Goal: Task Accomplishment & Management: Manage account settings

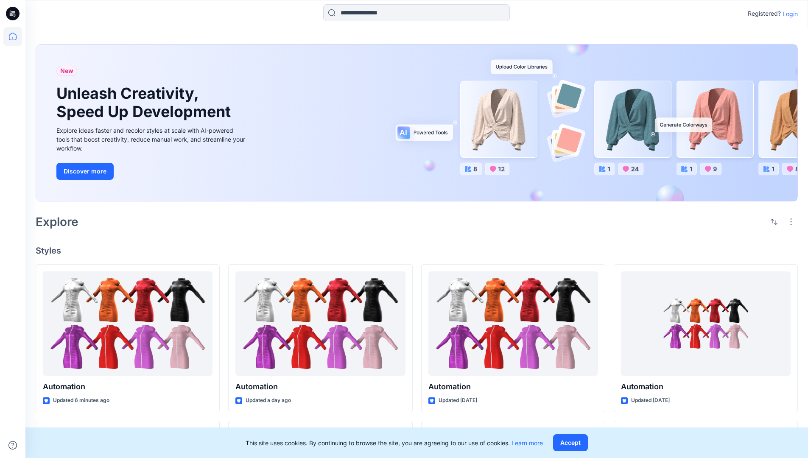
click at [788, 14] on p "Login" at bounding box center [789, 13] width 15 height 9
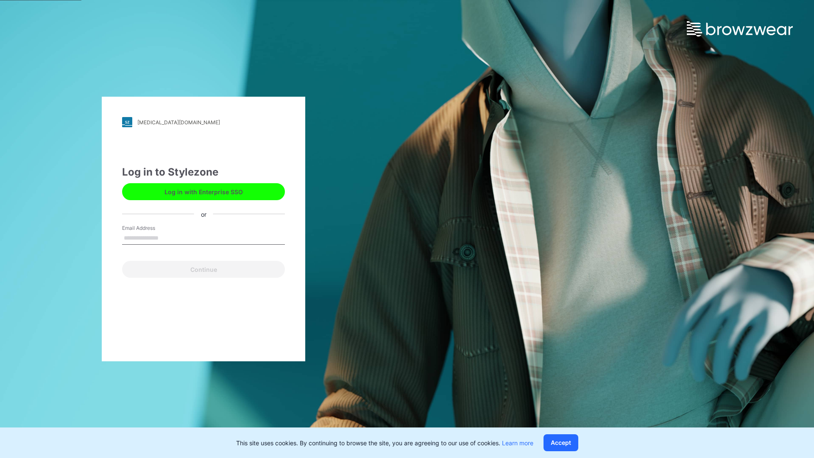
click at [167, 237] on input "Email Address" at bounding box center [203, 238] width 163 height 13
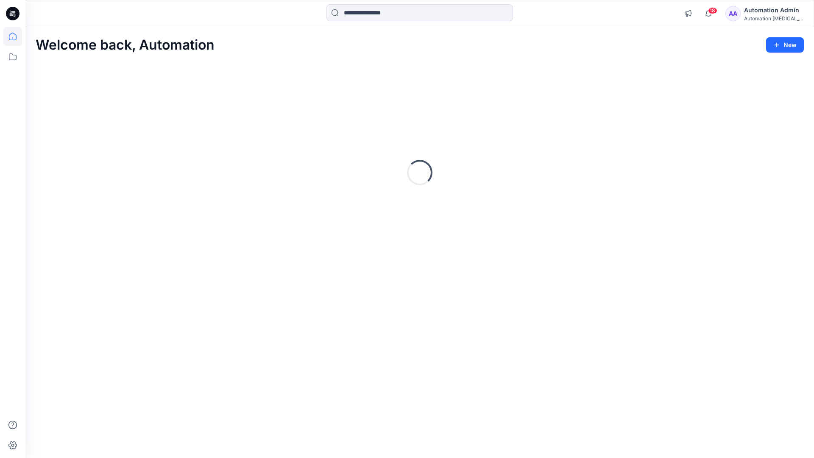
click at [16, 36] on icon at bounding box center [13, 37] width 8 height 8
click at [14, 56] on icon at bounding box center [12, 56] width 19 height 19
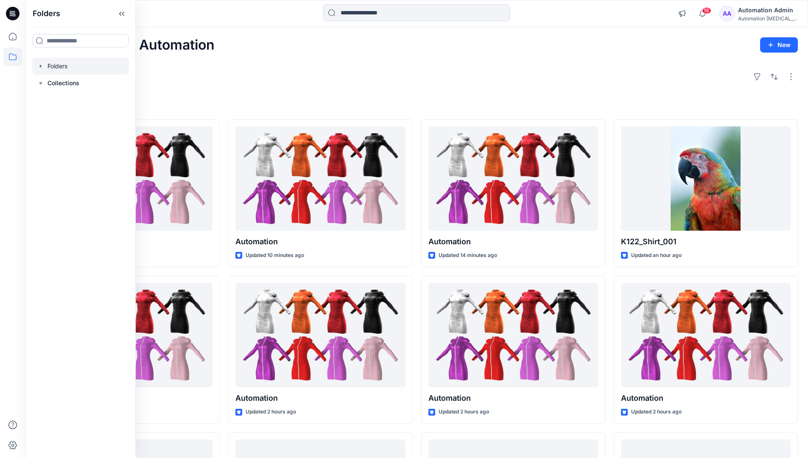
click at [65, 65] on div at bounding box center [80, 66] width 97 height 17
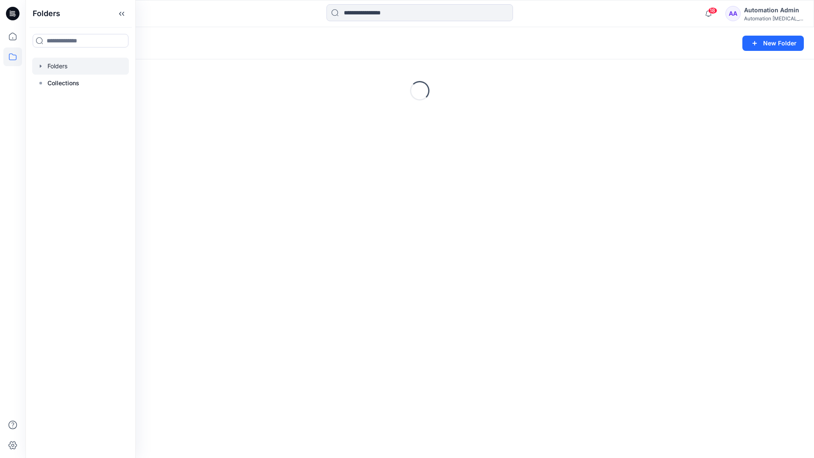
click at [304, 259] on div "Folders New Folder Loading..." at bounding box center [419, 242] width 788 height 431
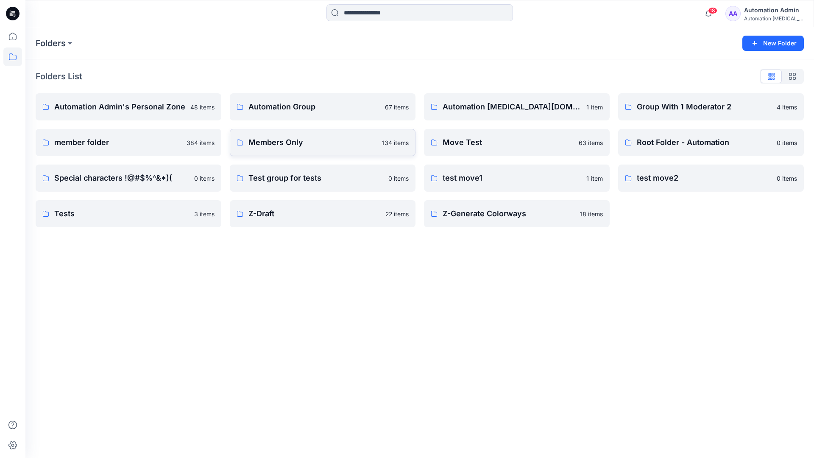
click at [320, 151] on link "Members Only 134 items" at bounding box center [323, 142] width 186 height 27
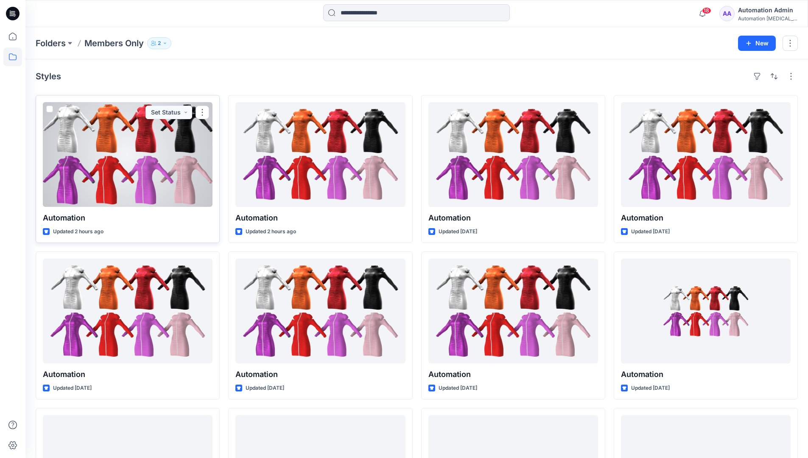
click at [50, 110] on span at bounding box center [49, 109] width 7 height 7
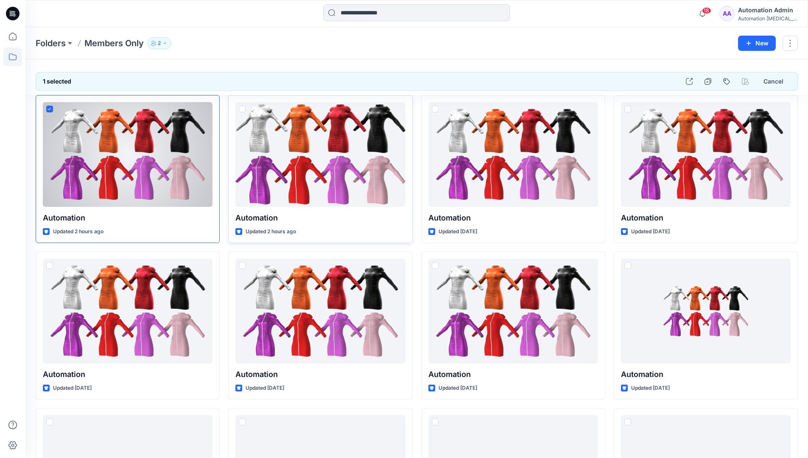
click at [240, 110] on span at bounding box center [242, 109] width 7 height 7
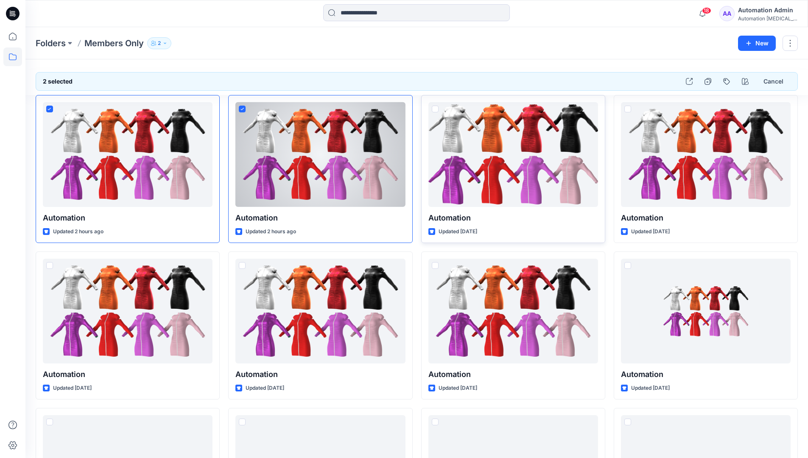
click at [435, 111] on span at bounding box center [435, 109] width 7 height 7
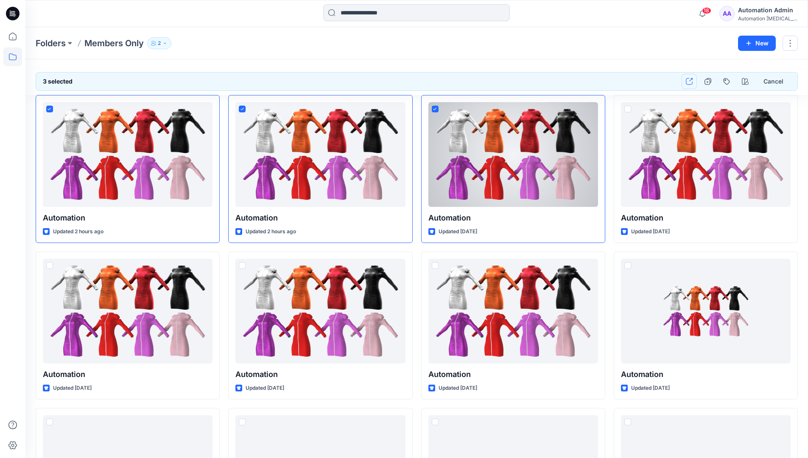
click at [689, 81] on icon "button" at bounding box center [688, 81] width 7 height 7
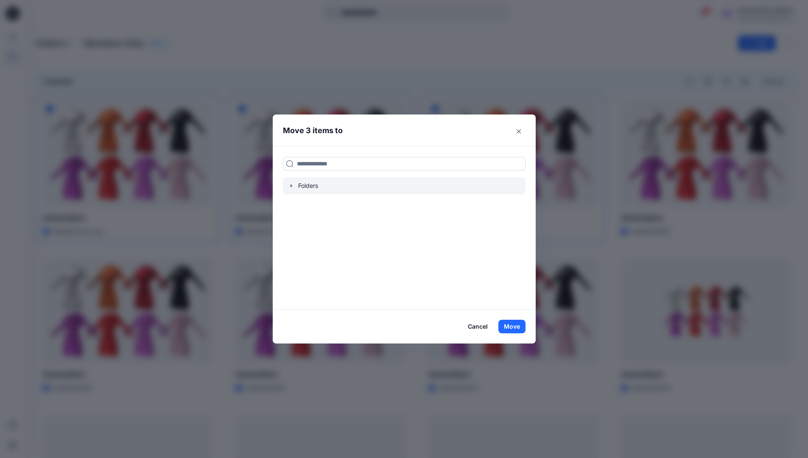
click at [295, 186] on icon "button" at bounding box center [291, 185] width 7 height 7
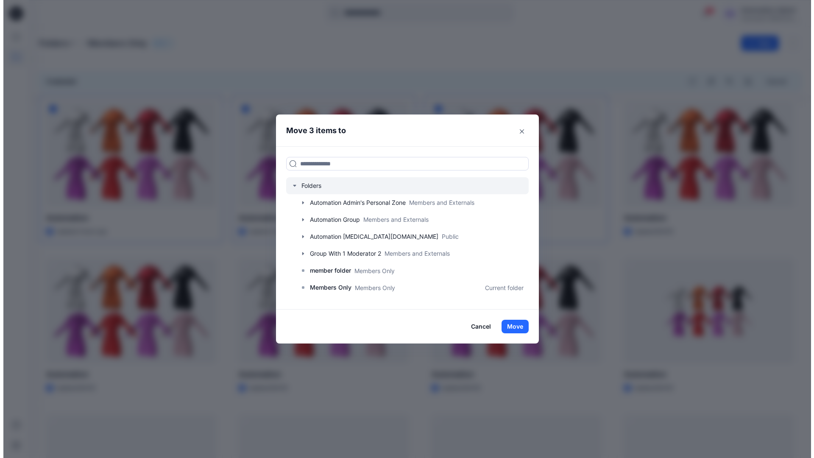
scroll to position [150, 0]
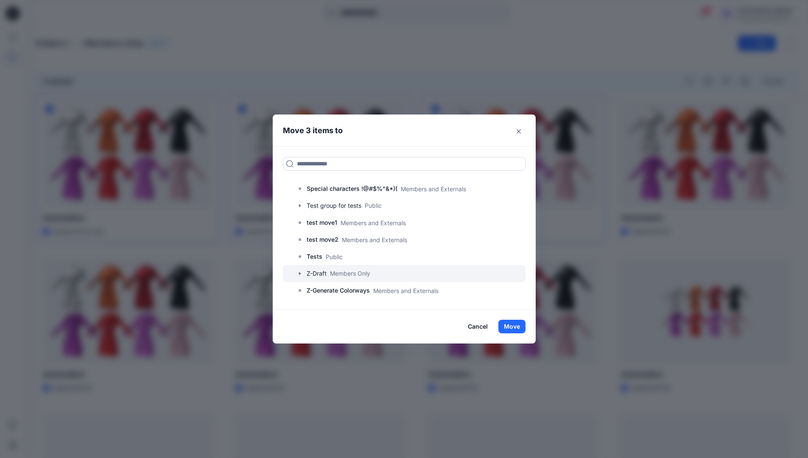
click at [301, 273] on icon "button" at bounding box center [299, 273] width 7 height 7
click at [335, 292] on p "A-Draft" at bounding box center [325, 290] width 20 height 10
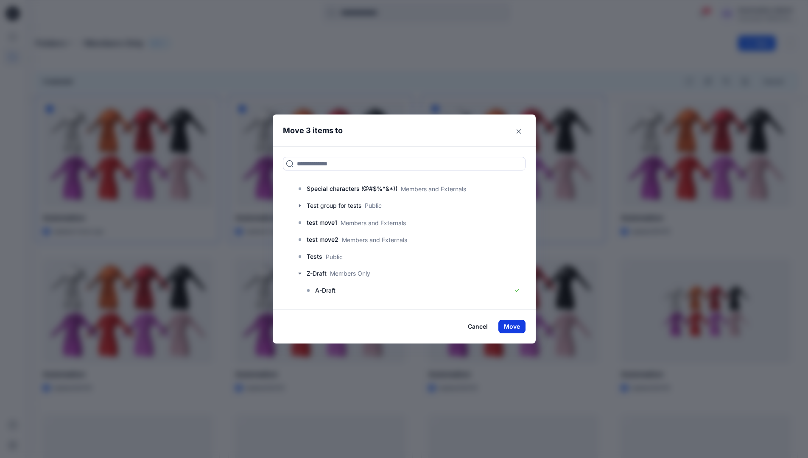
click at [520, 325] on button "Move" at bounding box center [511, 327] width 27 height 14
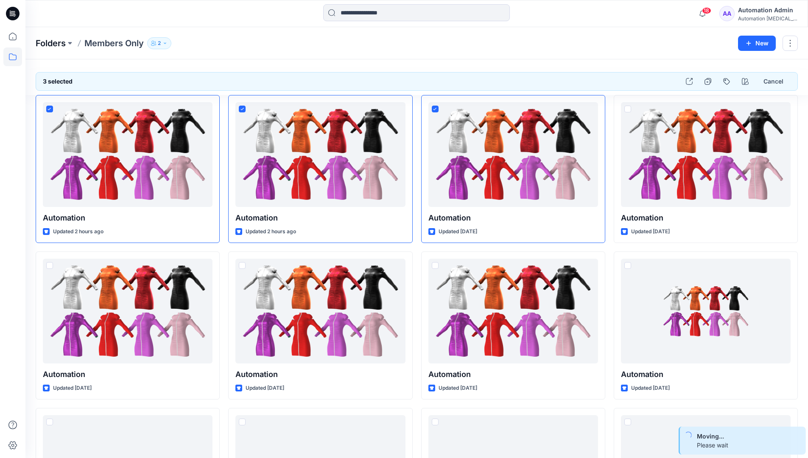
click at [45, 44] on p "Folders" at bounding box center [51, 43] width 30 height 12
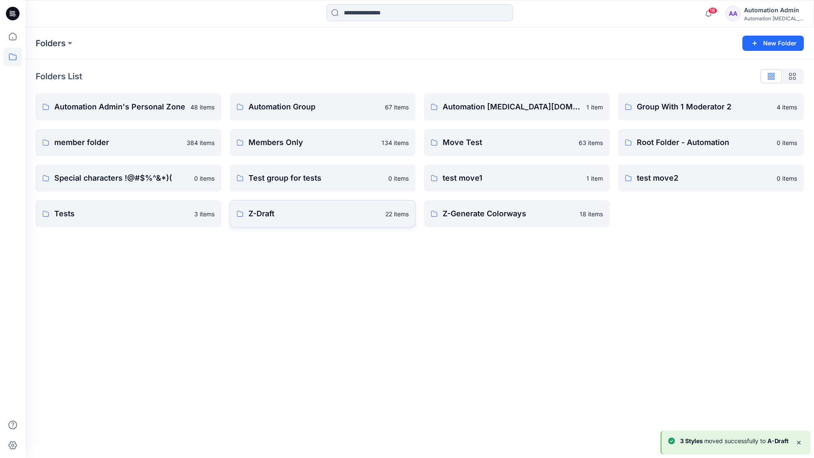
click at [340, 221] on link "Z-Draft 22 items" at bounding box center [323, 213] width 186 height 27
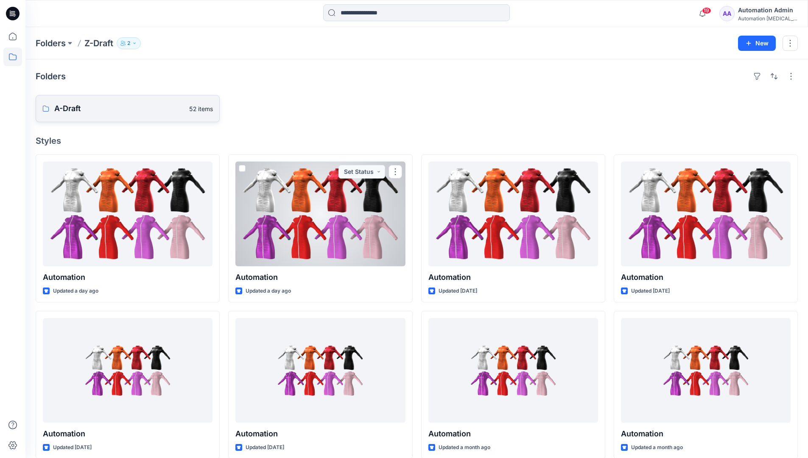
click at [93, 111] on p "A-Draft" at bounding box center [119, 109] width 130 height 12
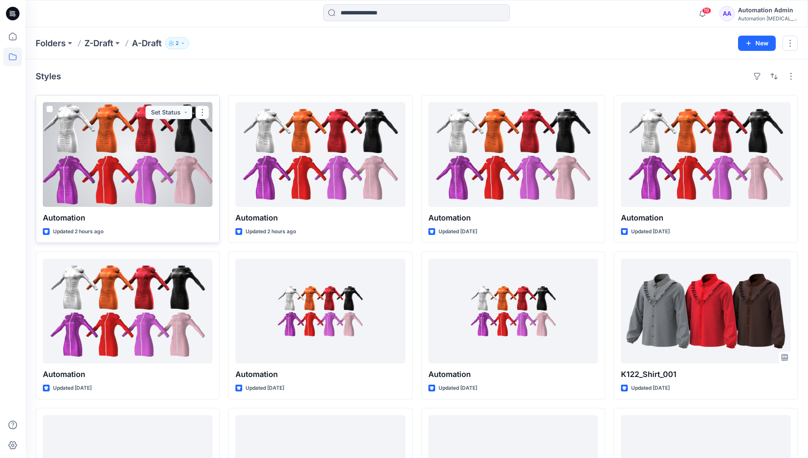
click at [49, 111] on span at bounding box center [49, 109] width 7 height 7
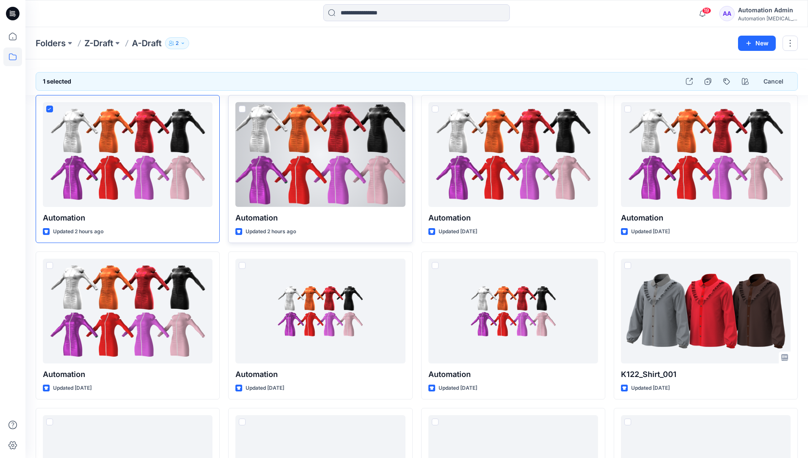
click at [242, 111] on span at bounding box center [242, 109] width 7 height 7
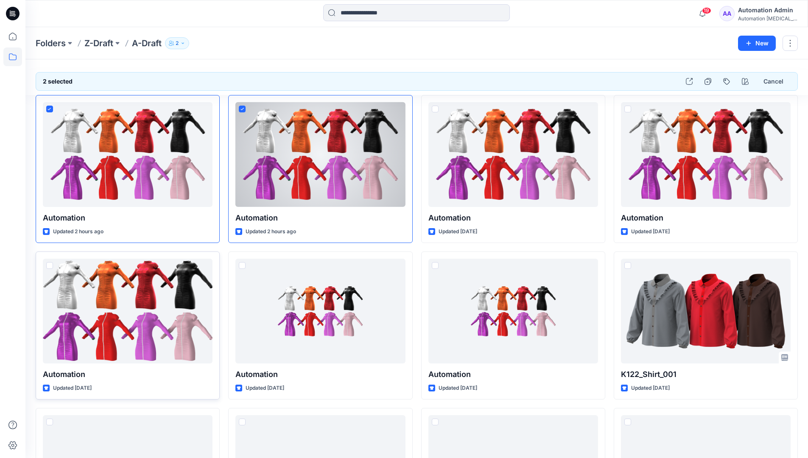
click at [50, 267] on span at bounding box center [49, 265] width 7 height 7
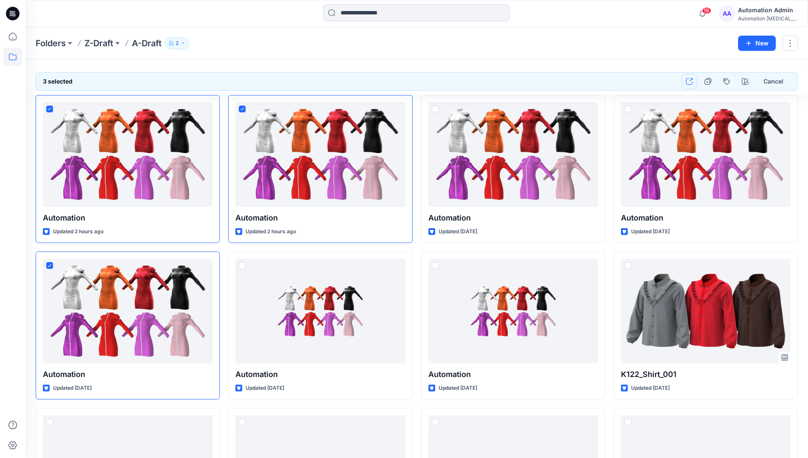
click at [691, 85] on button "button" at bounding box center [688, 81] width 15 height 15
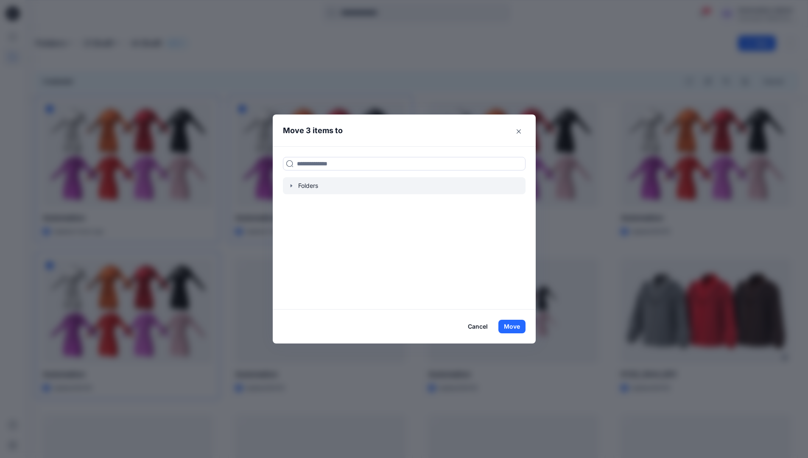
click at [292, 186] on icon "button" at bounding box center [291, 185] width 2 height 3
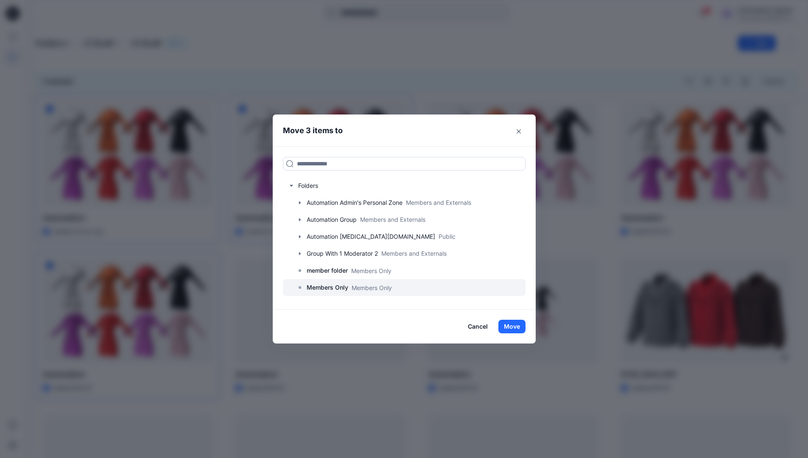
click at [332, 286] on p "Members Only" at bounding box center [327, 287] width 42 height 10
click at [515, 327] on button "Move" at bounding box center [511, 327] width 27 height 14
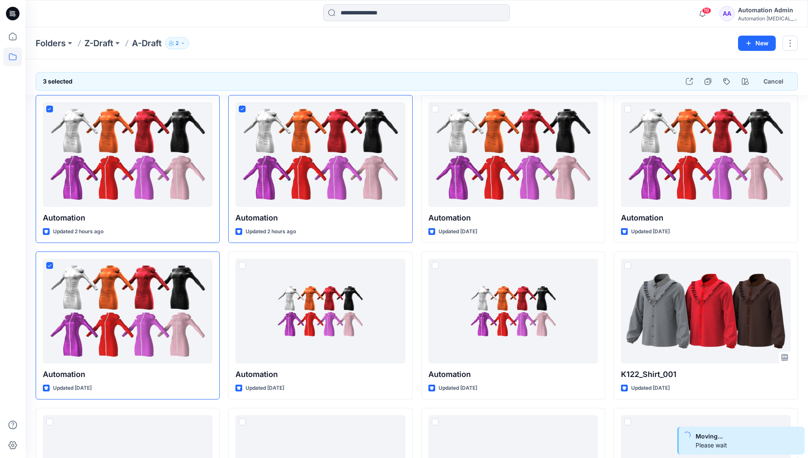
click at [753, 15] on div "Automation Admin" at bounding box center [767, 10] width 59 height 10
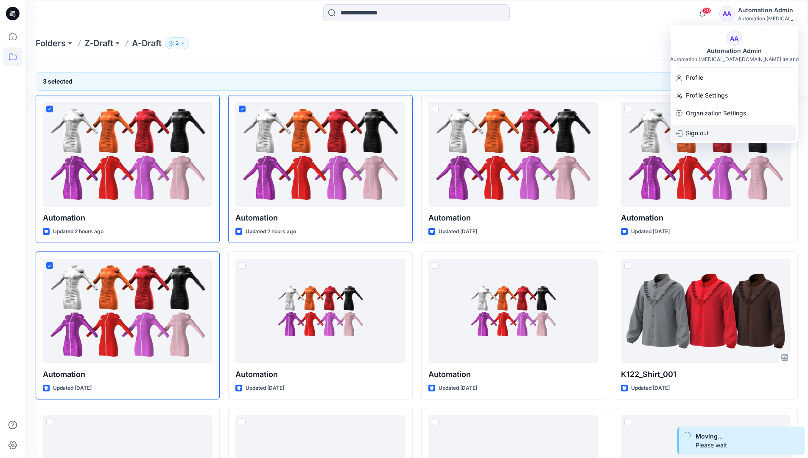
click at [710, 128] on div "Sign out" at bounding box center [734, 133] width 124 height 16
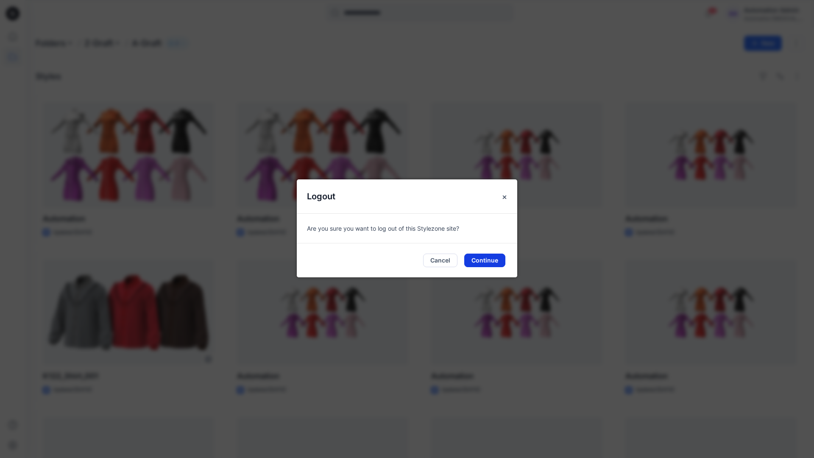
click at [479, 257] on button "Continue" at bounding box center [484, 261] width 41 height 14
